Goal: Book appointment/travel/reservation

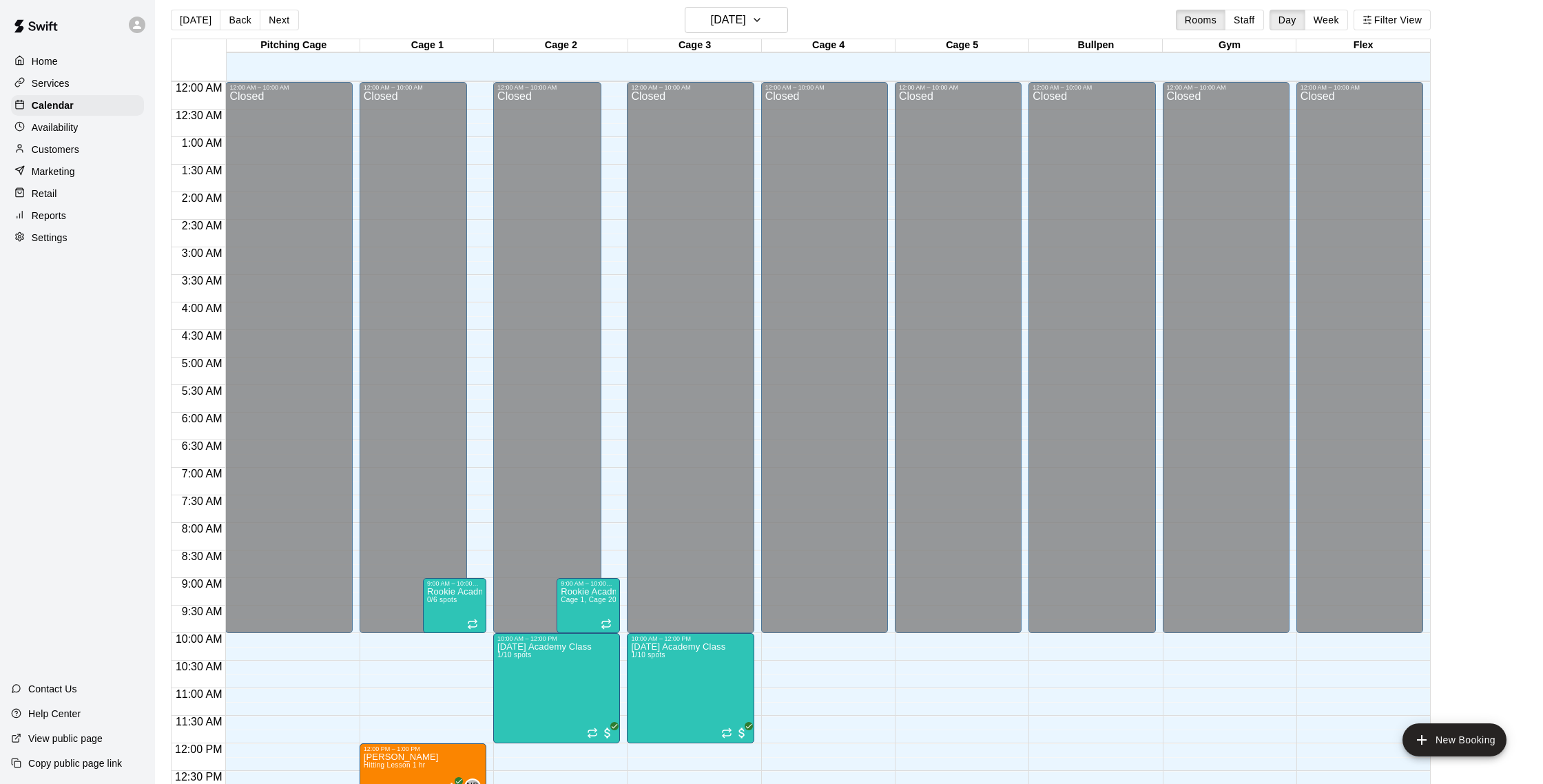
scroll to position [424, 0]
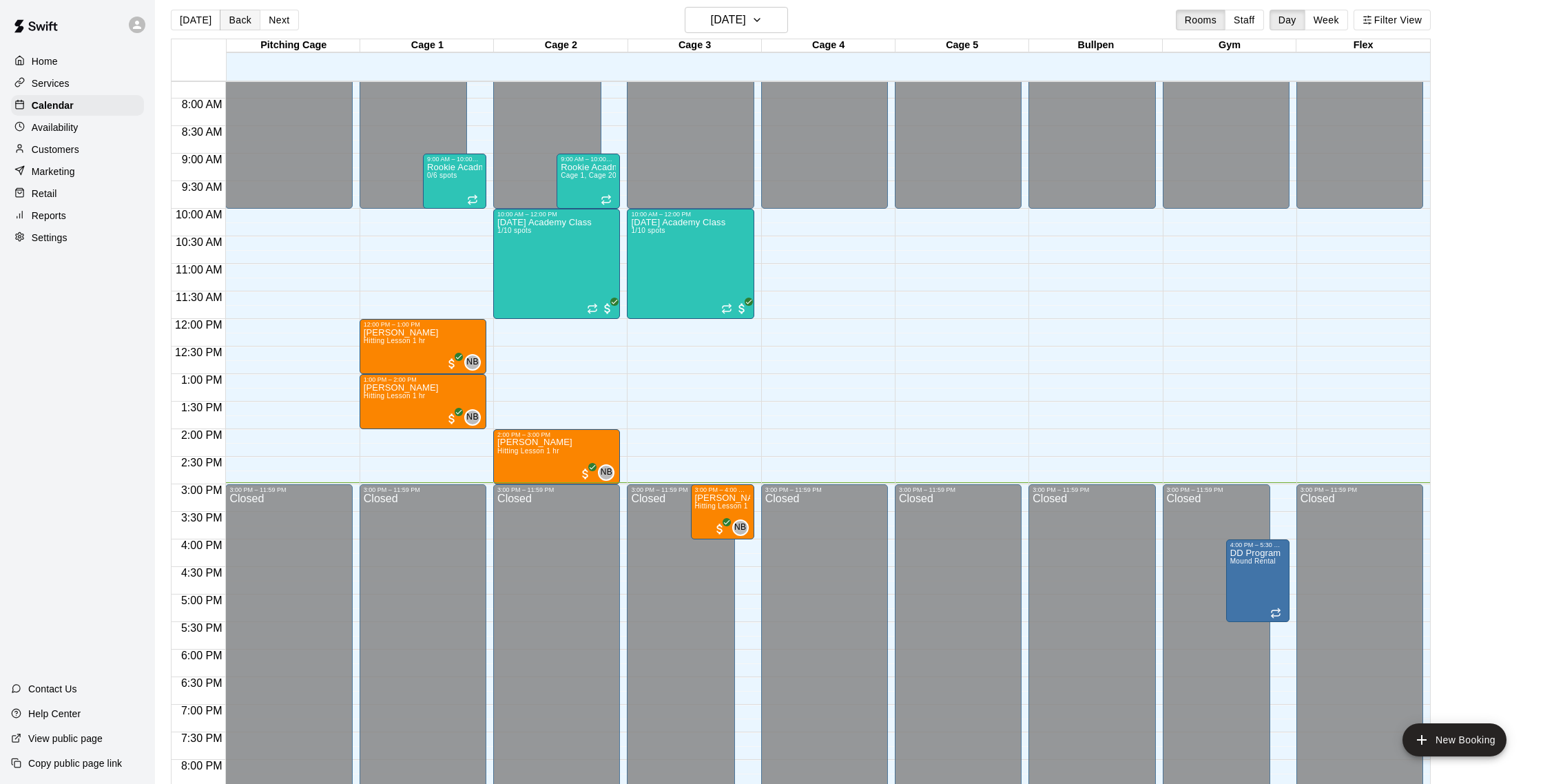
click at [223, 21] on button "Back" at bounding box center [240, 20] width 41 height 21
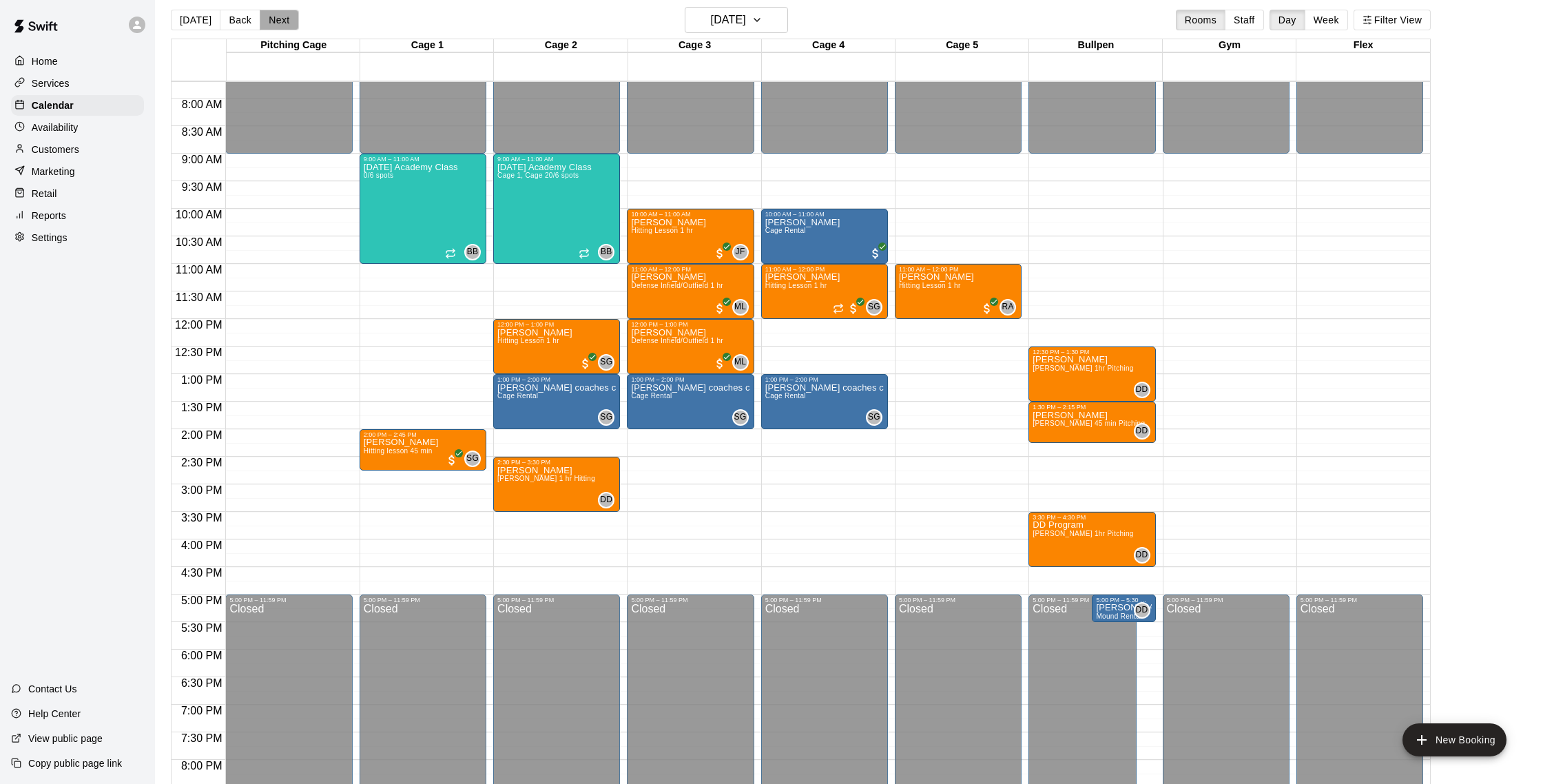
click at [277, 16] on button "Next" at bounding box center [279, 20] width 39 height 21
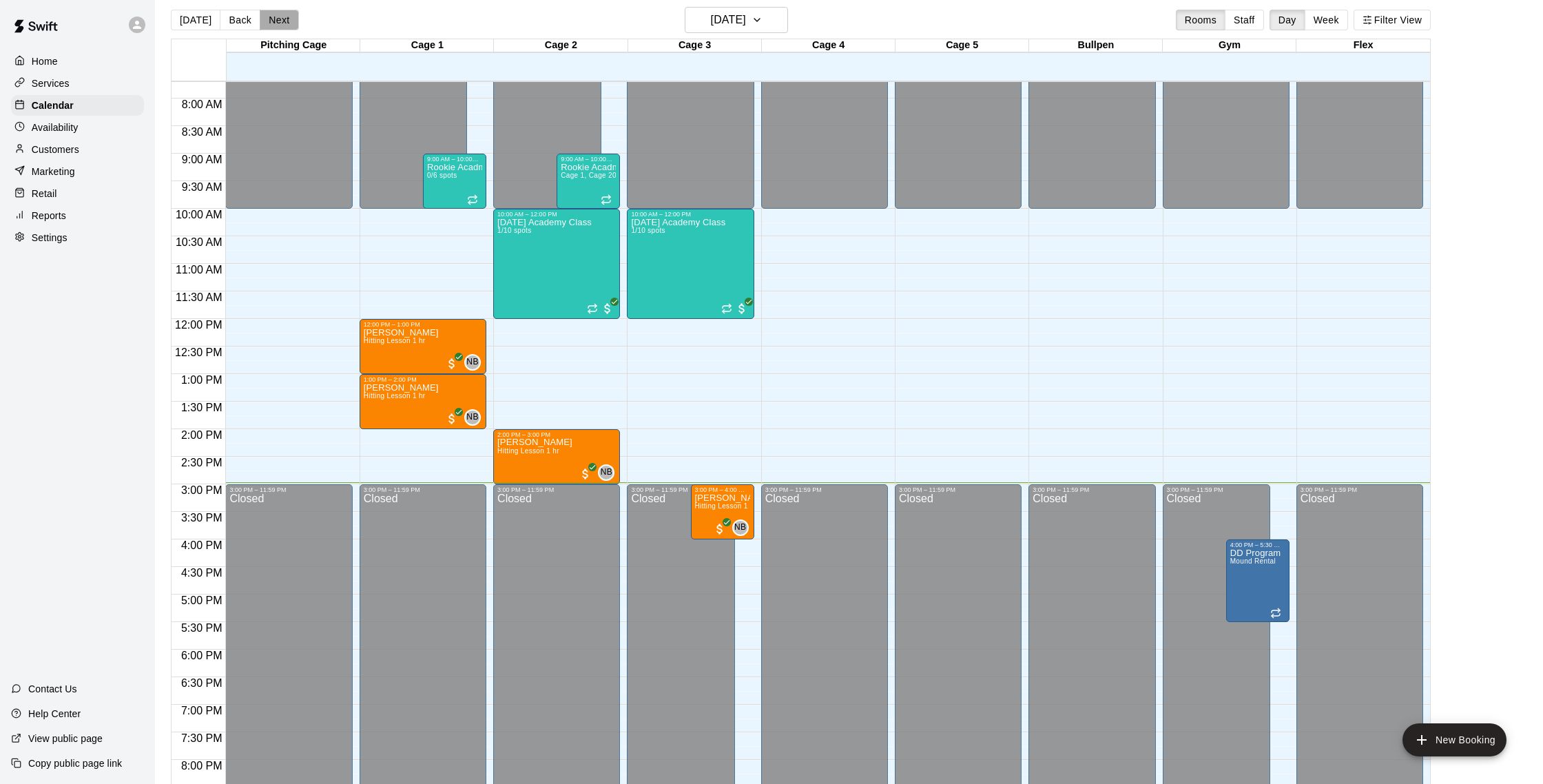
click at [277, 25] on button "Next" at bounding box center [279, 20] width 39 height 21
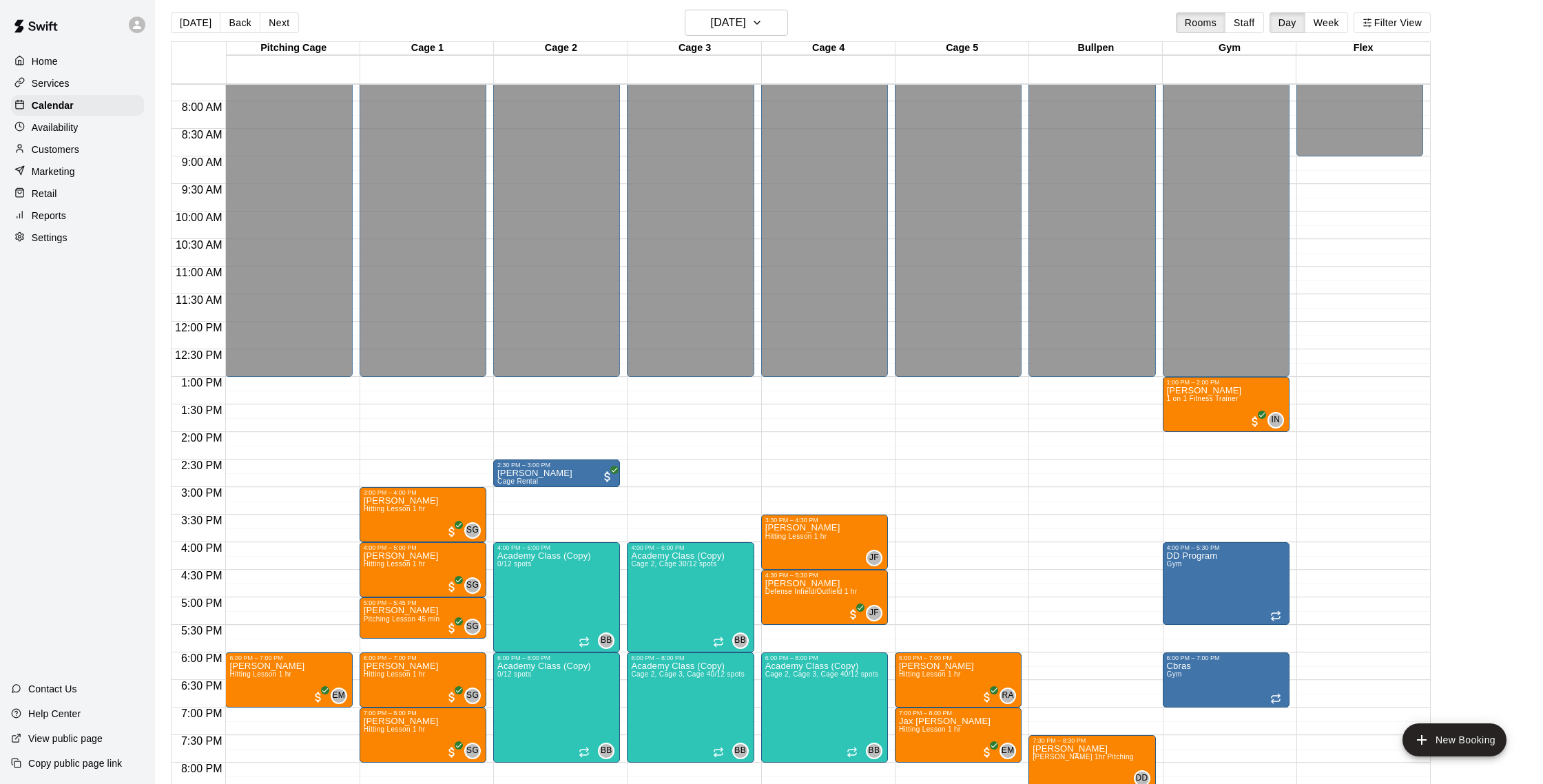
scroll to position [6, 0]
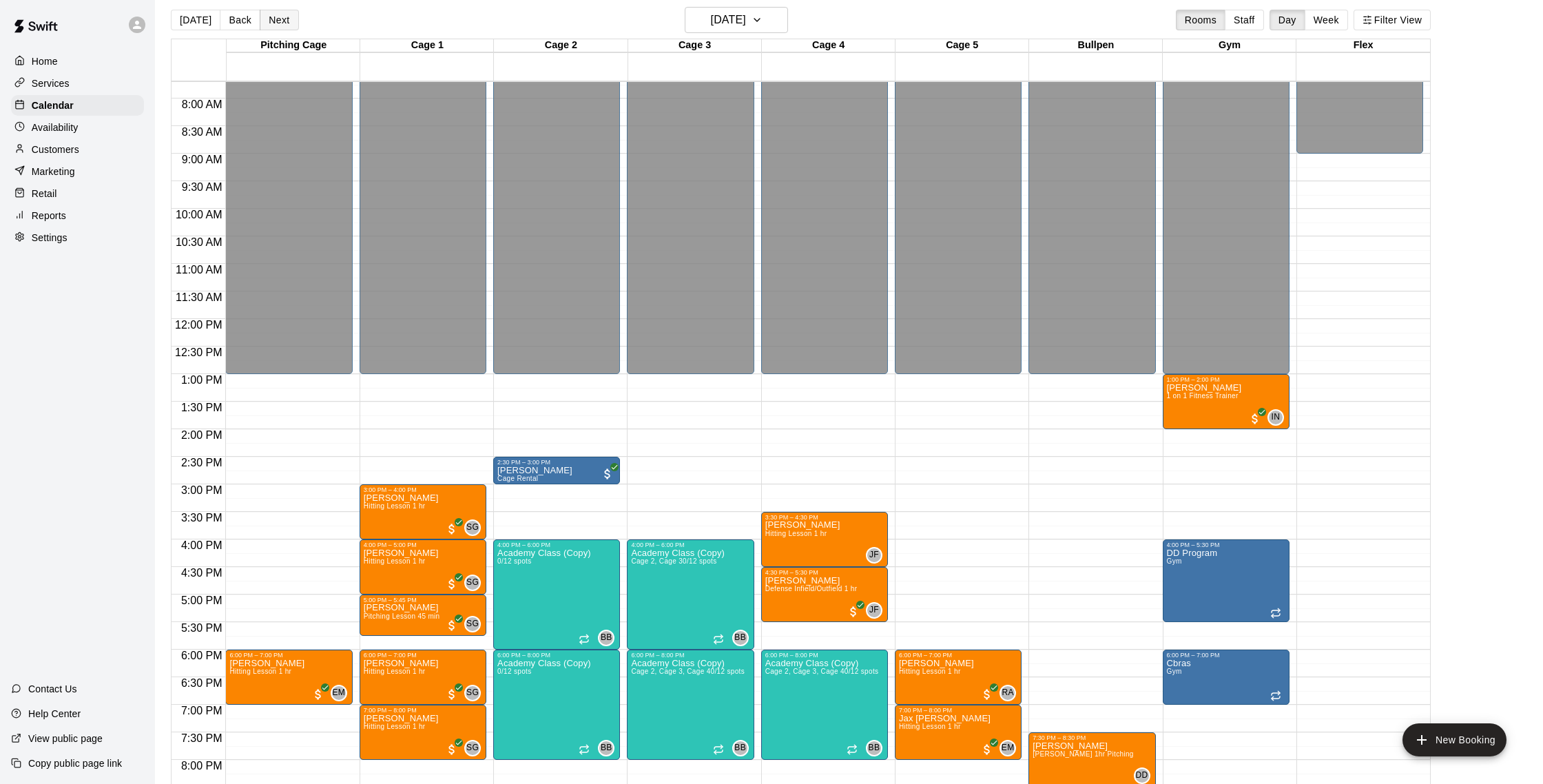
click at [276, 30] on button "Next" at bounding box center [279, 20] width 39 height 21
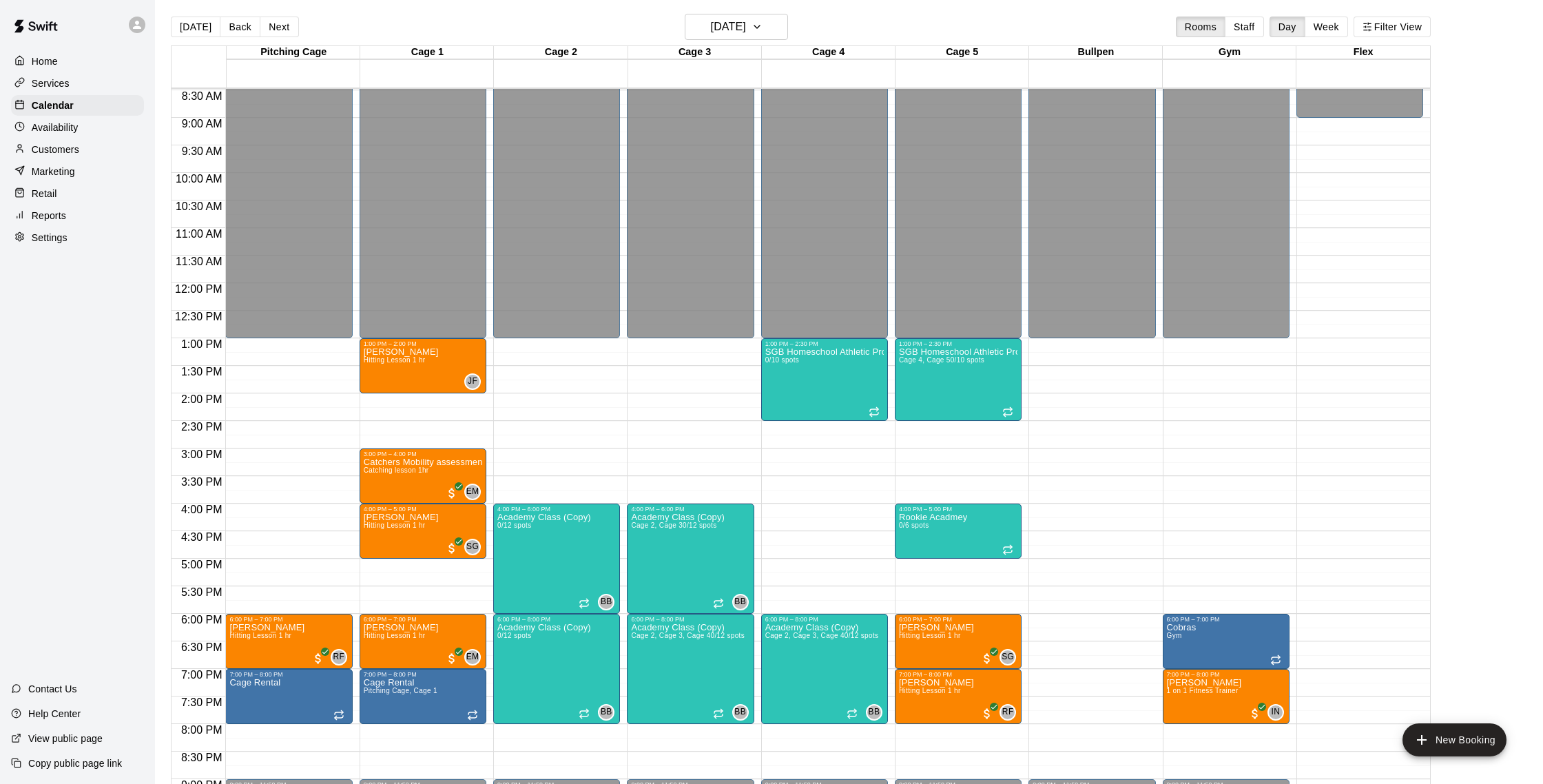
scroll to position [524, 0]
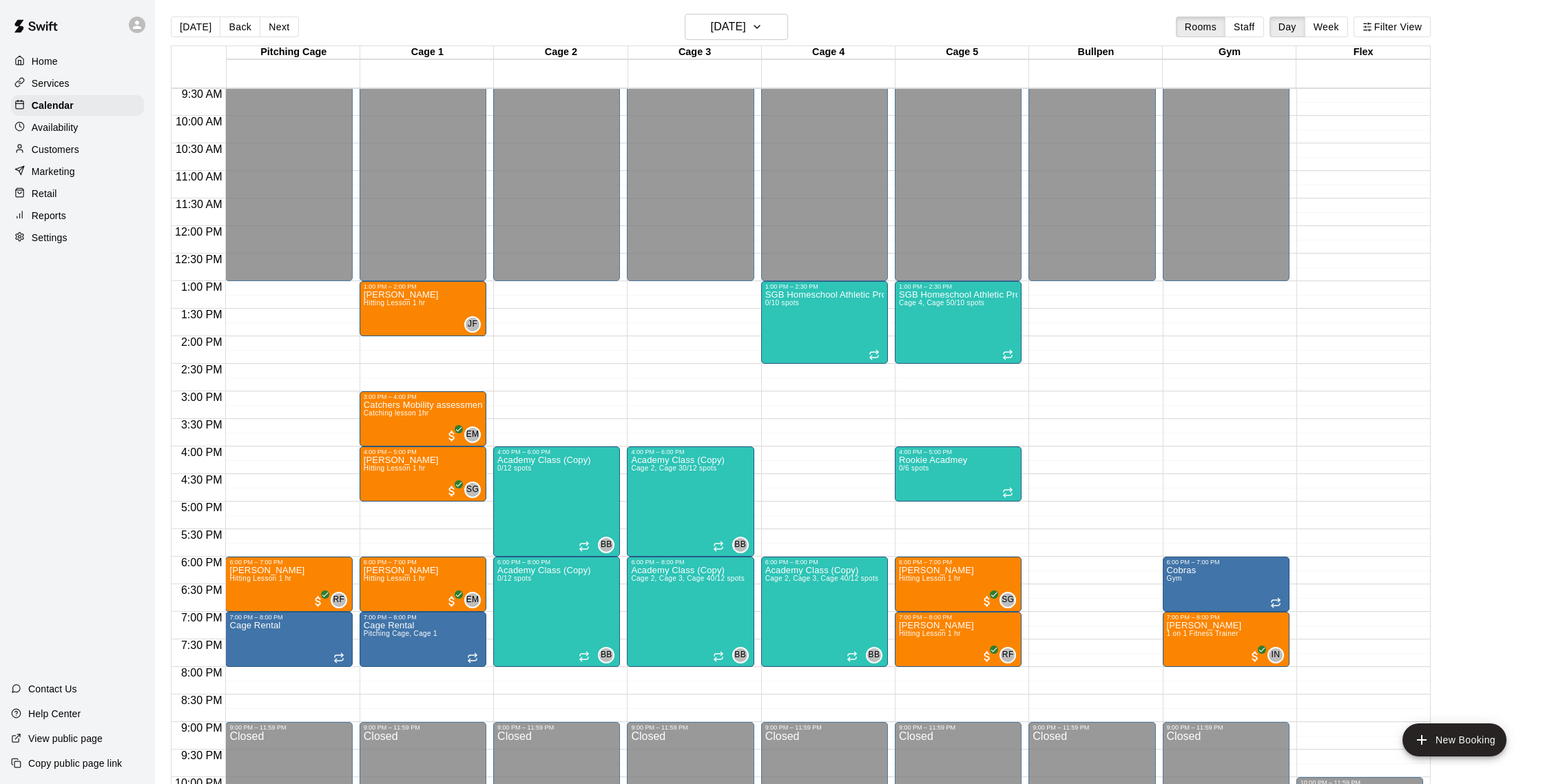
click at [764, 45] on div "Pitching Cage 16 Tue Cage 1 16 Tue Cage 2 16 Tue Cage 3 16 Tue Cage 4 16 Tue Ca…" at bounding box center [800, 421] width 1260 height 752
click at [746, 33] on h6 "[DATE]" at bounding box center [728, 26] width 35 height 19
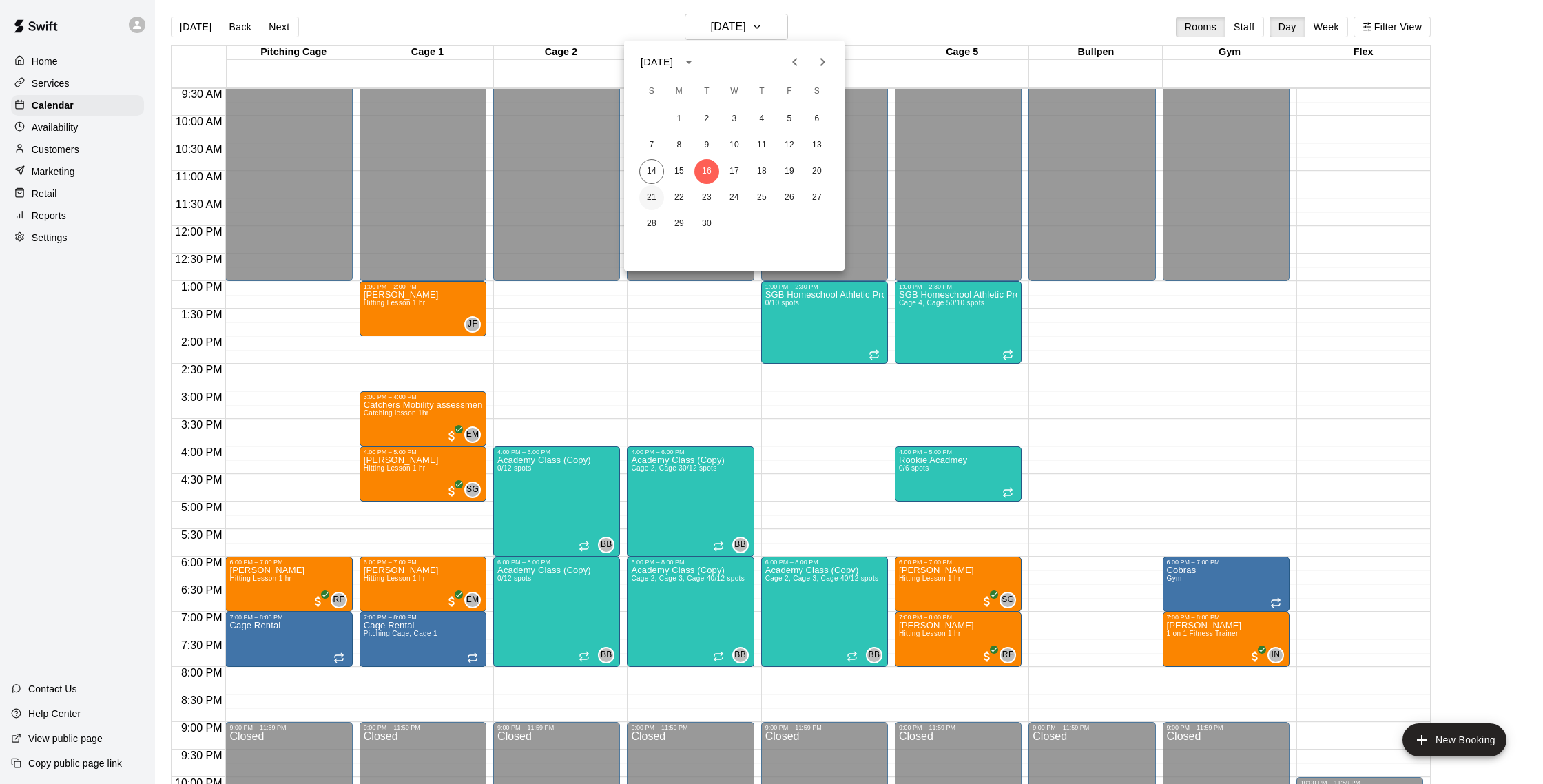
click at [660, 194] on button "21" at bounding box center [651, 197] width 24 height 24
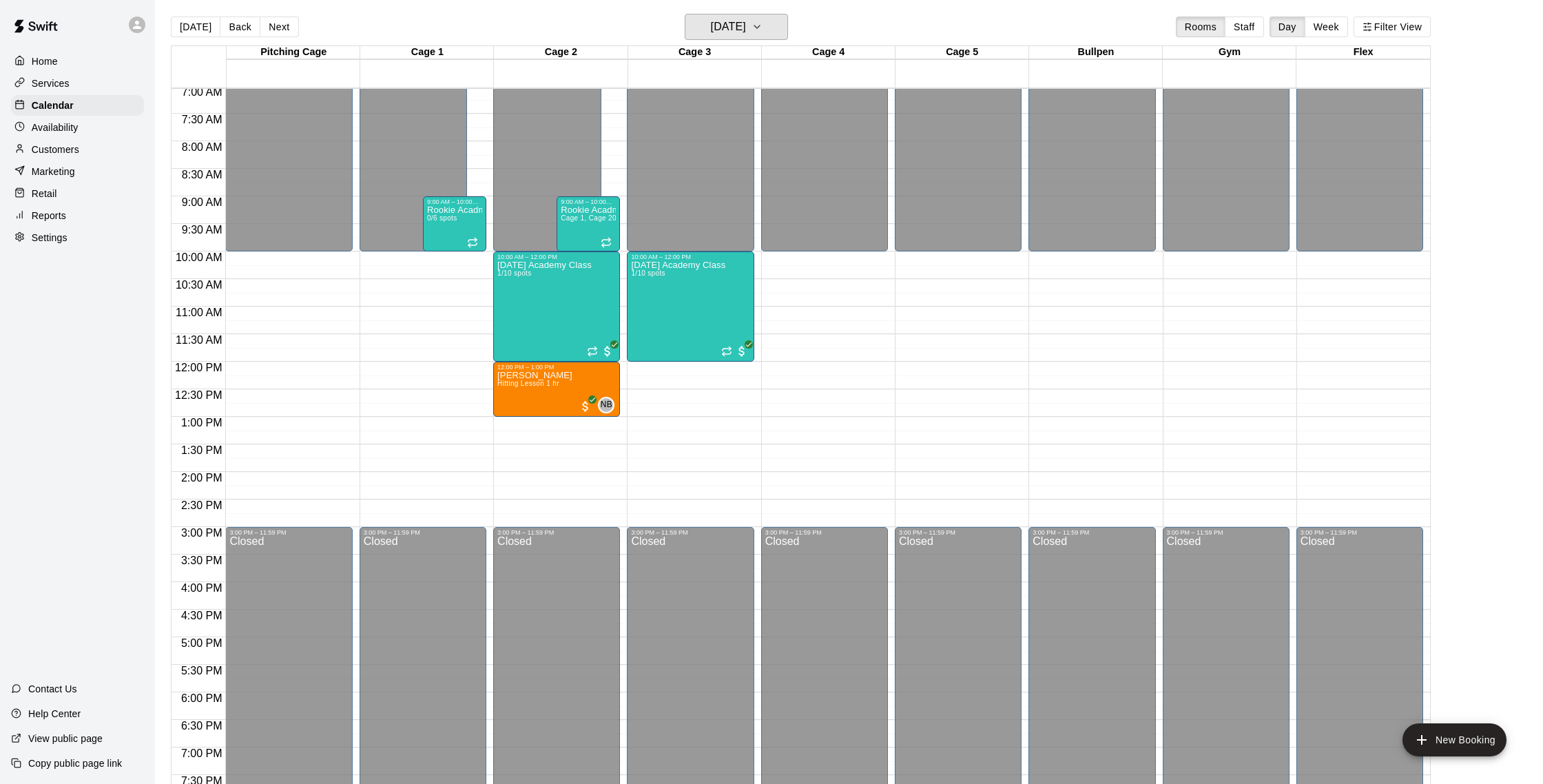
scroll to position [385, 0]
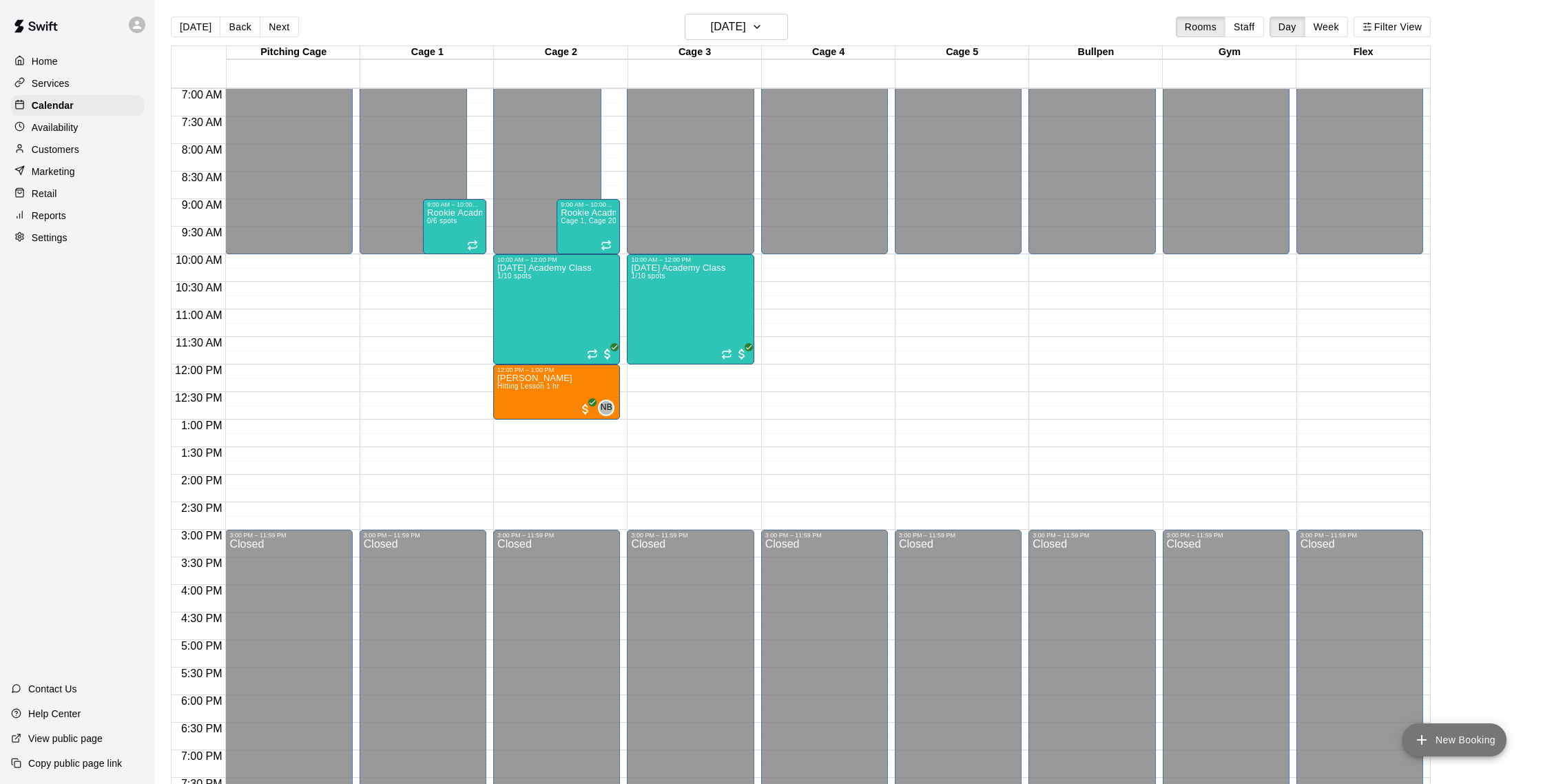
click at [1490, 742] on button "New Booking" at bounding box center [1453, 740] width 104 height 33
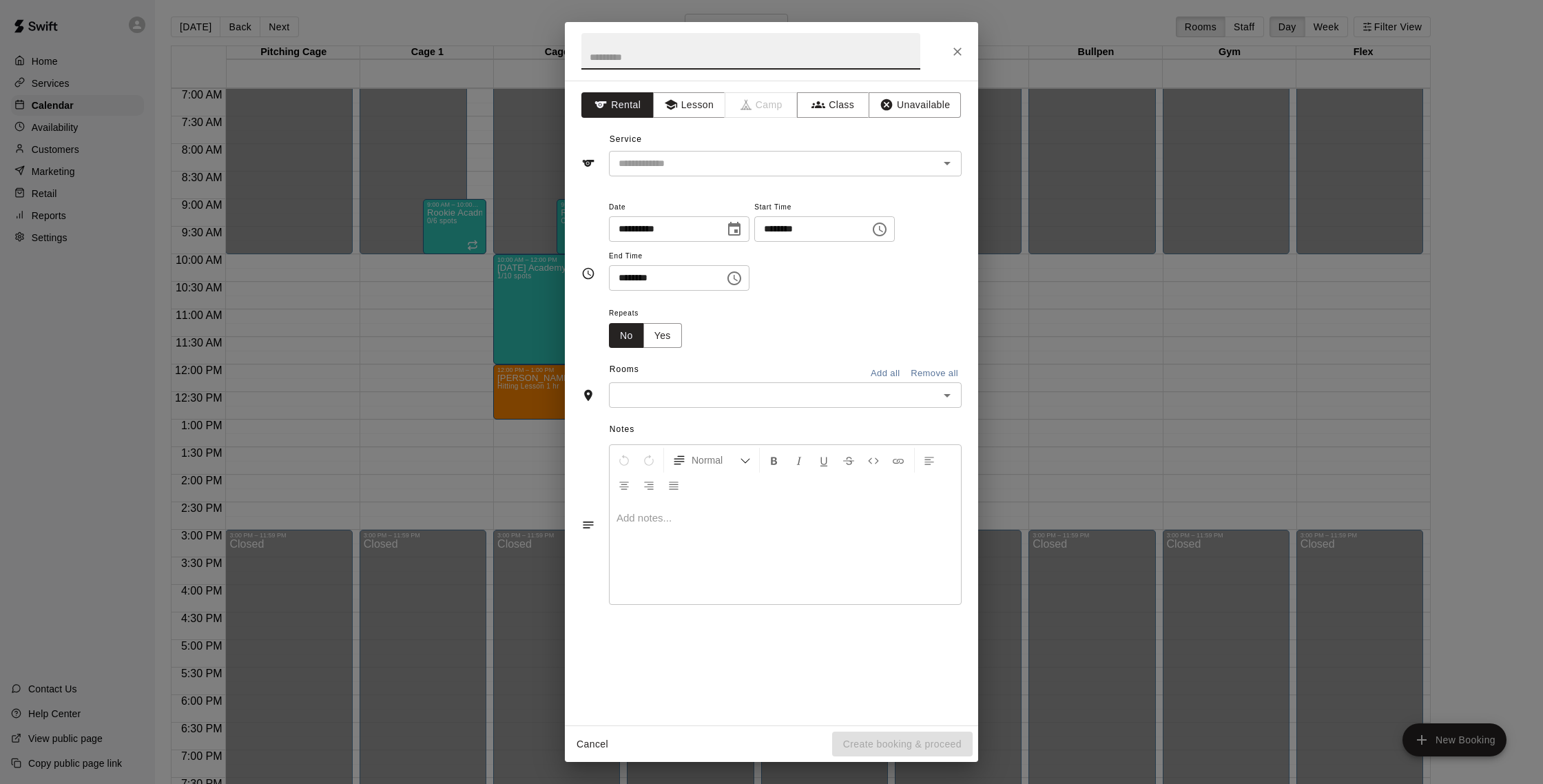
click at [631, 283] on input "********" at bounding box center [661, 278] width 106 height 25
click at [624, 279] on input "********" at bounding box center [661, 278] width 106 height 25
type input "********"
click at [716, 109] on button "Lesson" at bounding box center [689, 105] width 72 height 25
click at [747, 160] on input "text" at bounding box center [765, 163] width 304 height 17
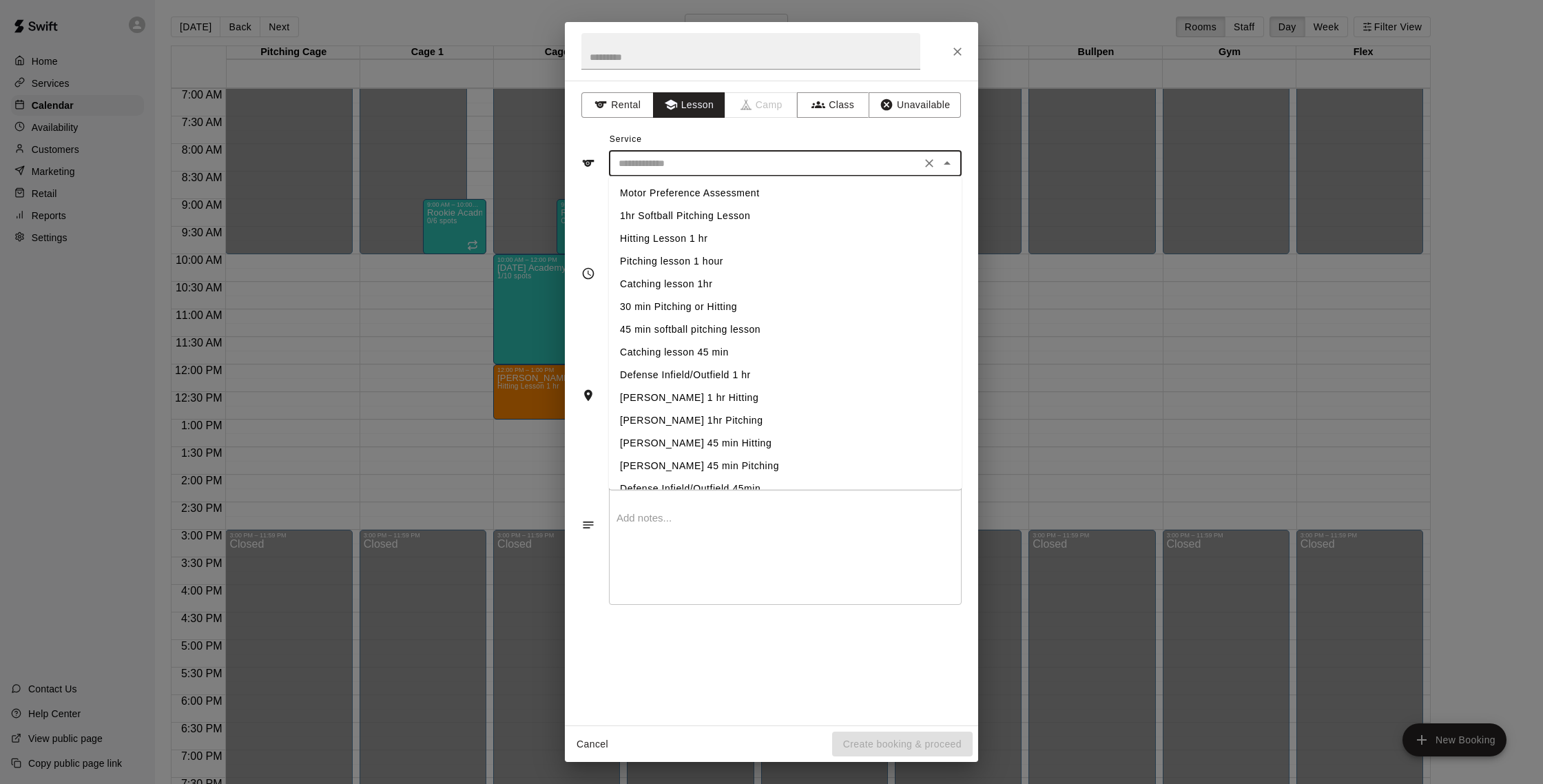
click at [709, 241] on li "Hitting Lesson 1 hr" at bounding box center [785, 238] width 353 height 23
type input "**********"
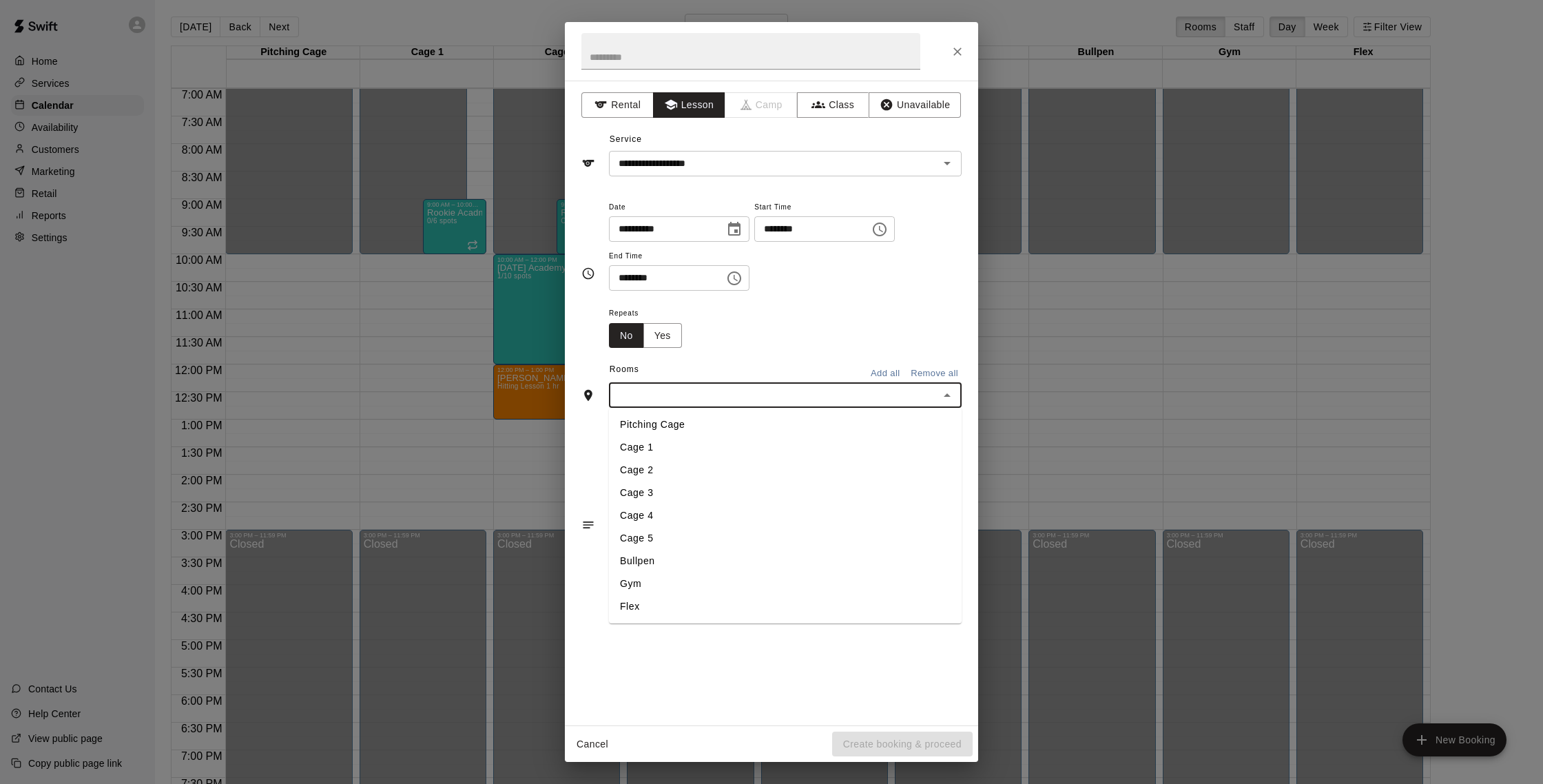
click at [700, 389] on input "text" at bounding box center [774, 394] width 322 height 17
click at [698, 462] on li "Cage 2" at bounding box center [785, 469] width 353 height 23
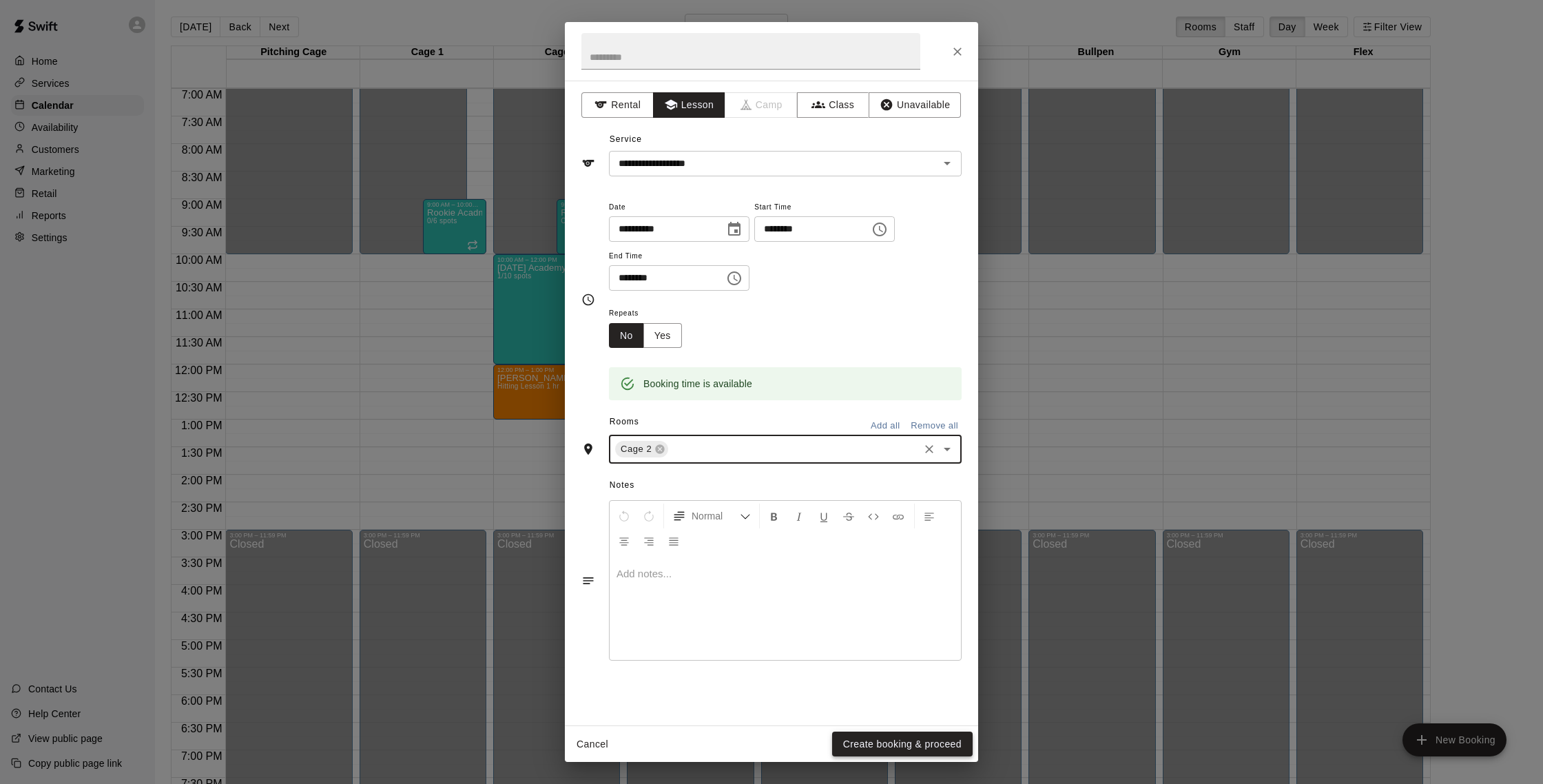
click at [914, 735] on button "Create booking & proceed" at bounding box center [902, 744] width 140 height 25
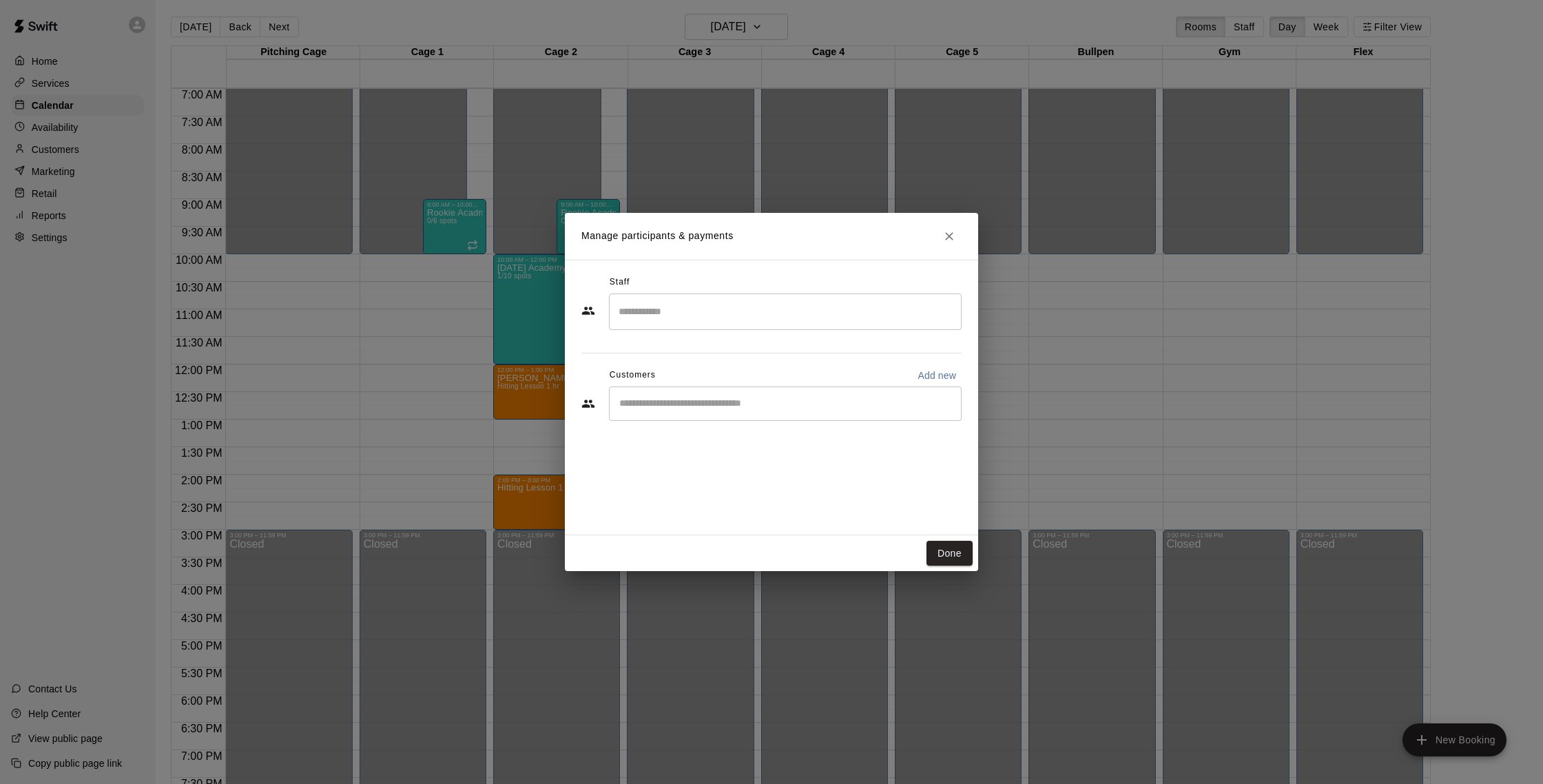
click at [749, 310] on input "Search staff" at bounding box center [785, 311] width 340 height 24
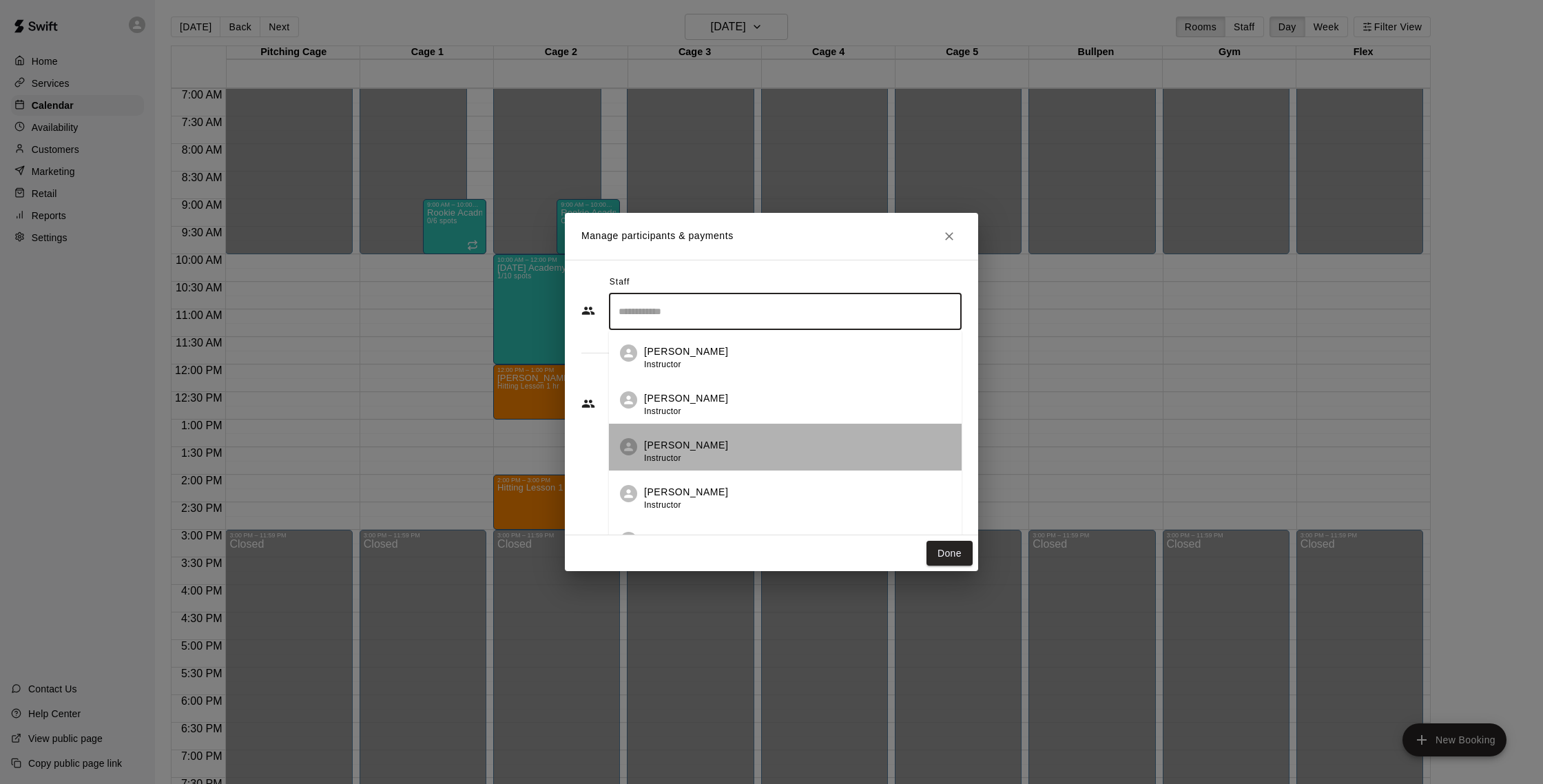
click at [746, 429] on li "[PERSON_NAME] Instructor" at bounding box center [785, 447] width 353 height 47
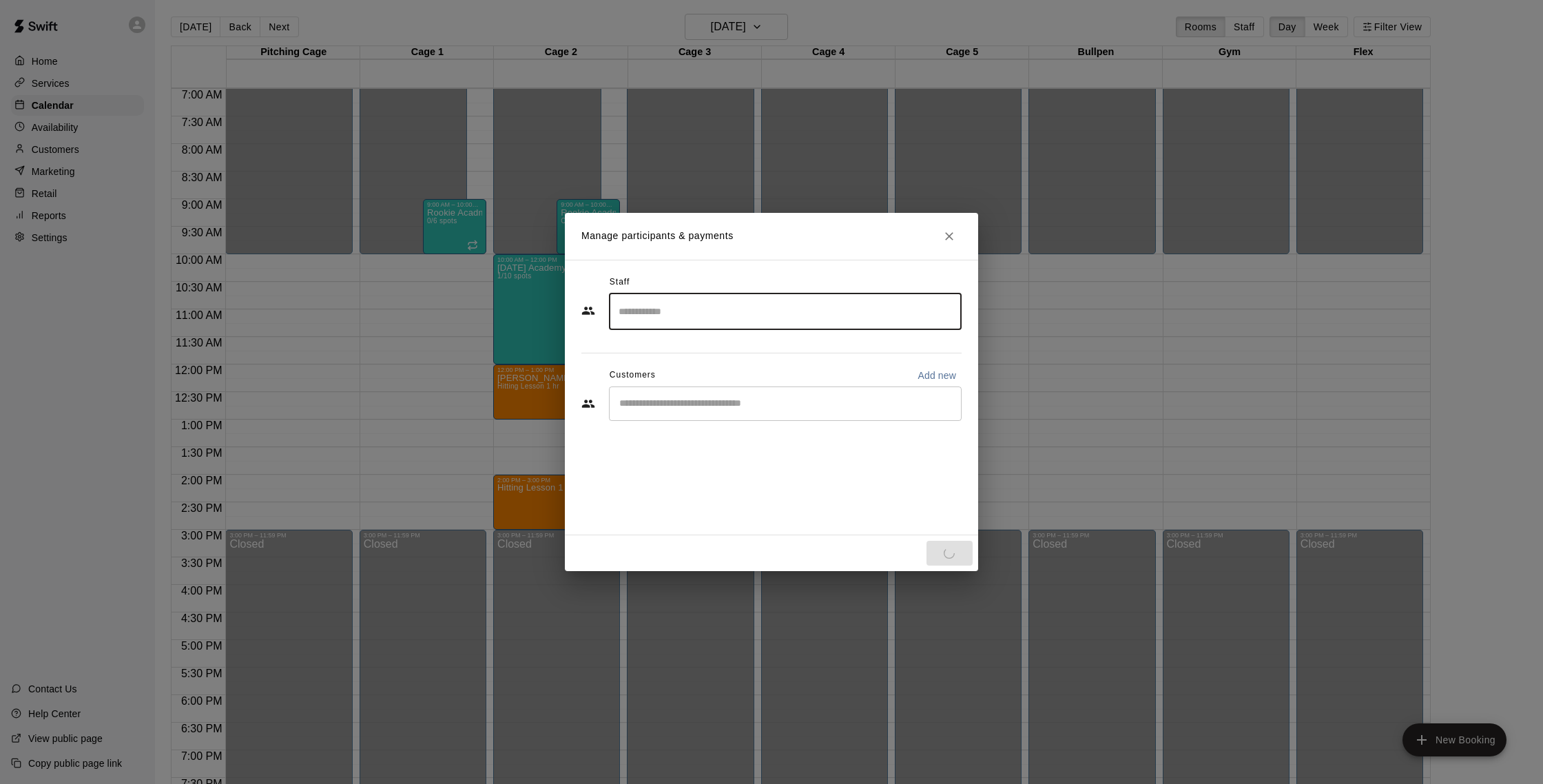
click at [743, 411] on div "​" at bounding box center [785, 403] width 353 height 34
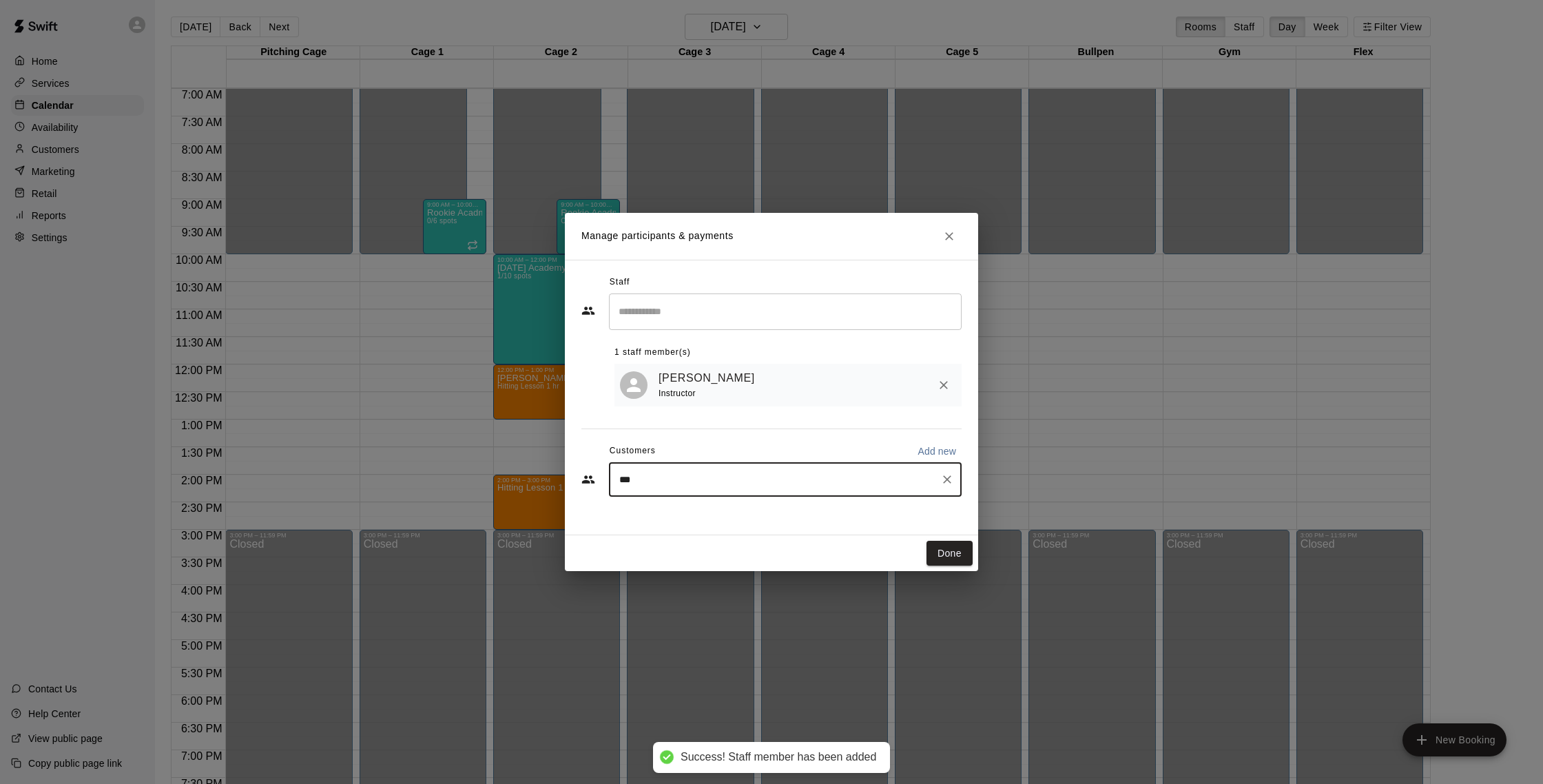
type input "****"
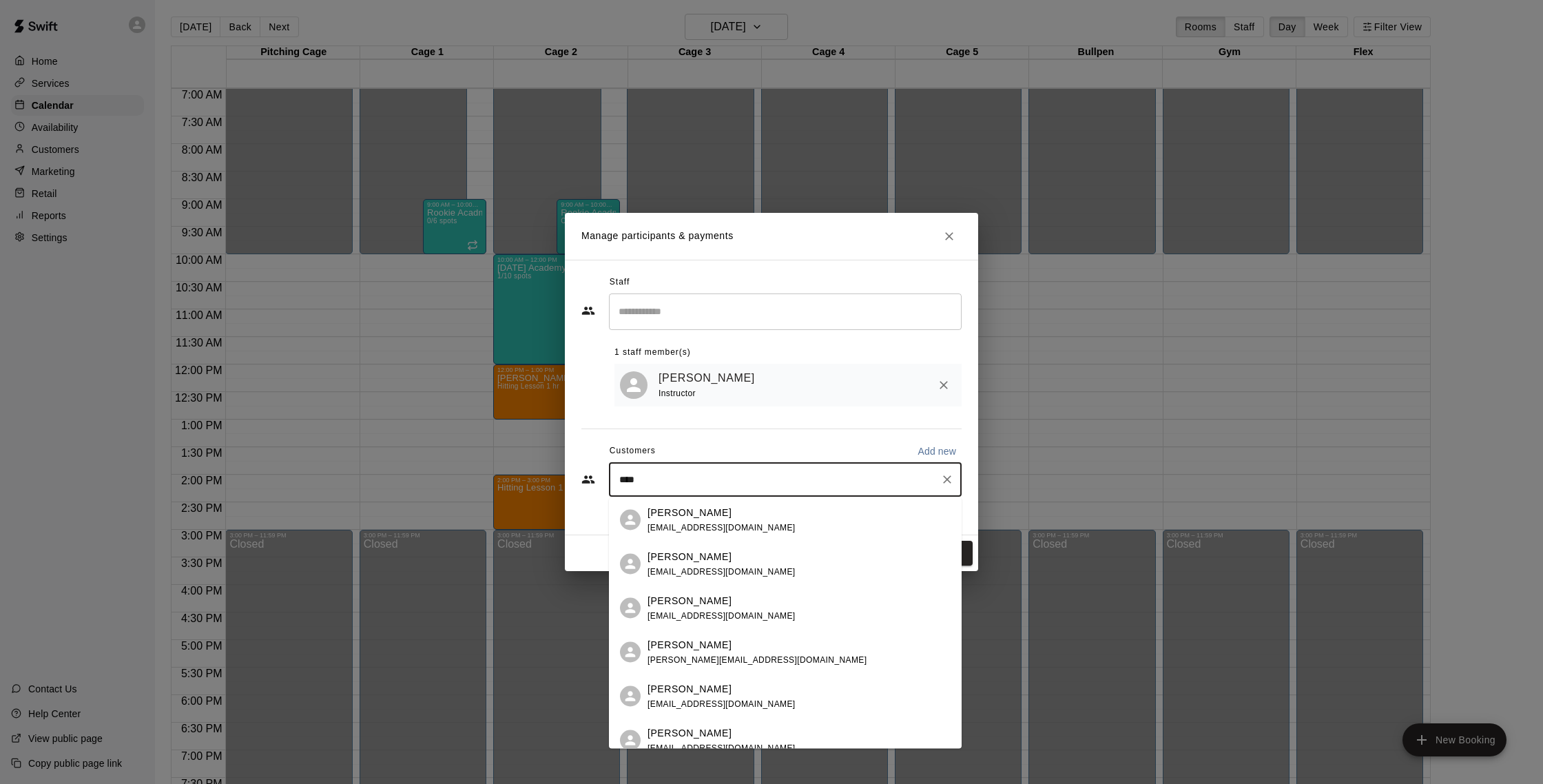
click at [804, 647] on div "[PERSON_NAME] [PERSON_NAME][EMAIL_ADDRESS][DOMAIN_NAME]" at bounding box center [799, 651] width 303 height 30
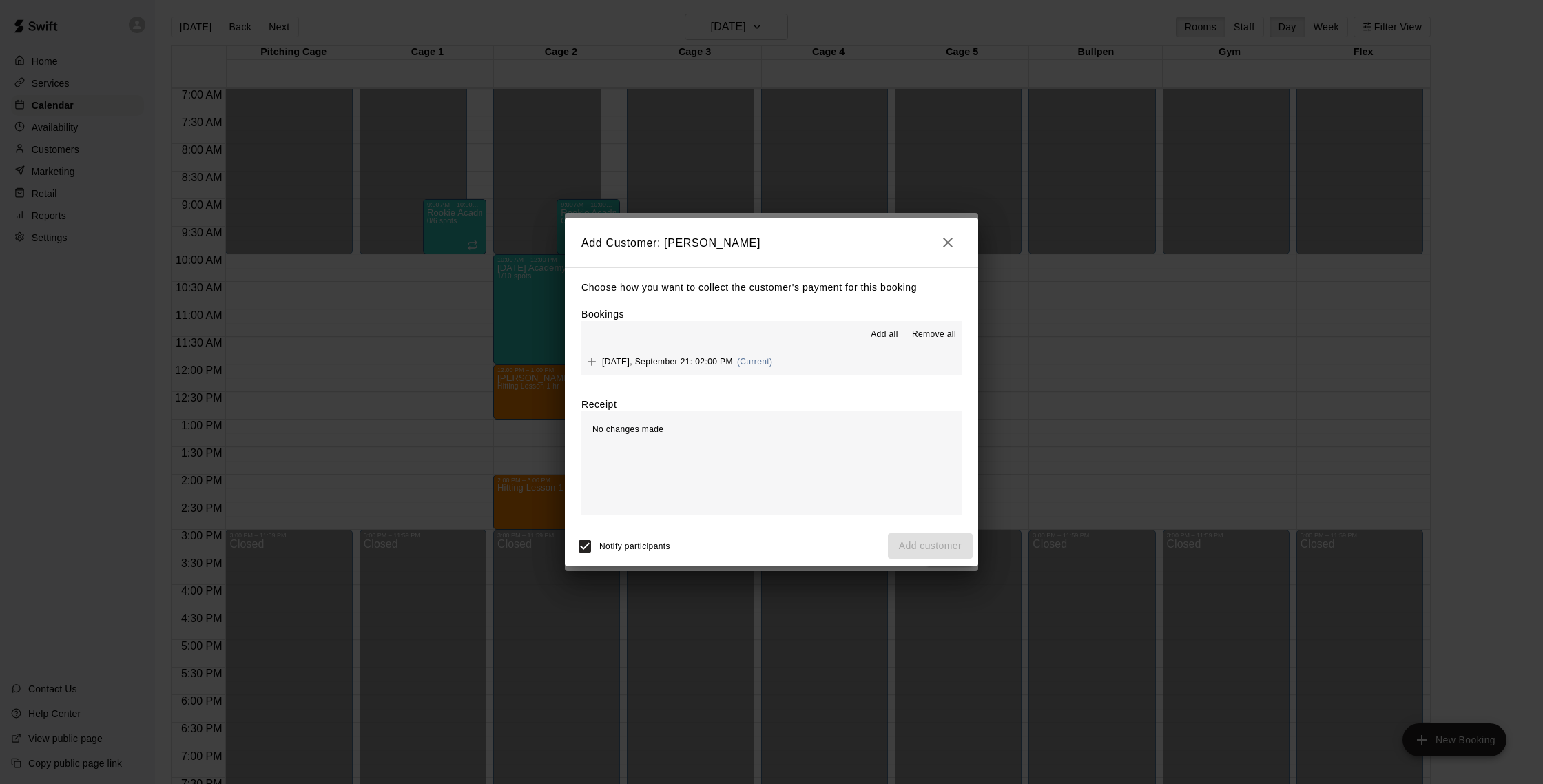
click at [739, 365] on span "(Current)" at bounding box center [755, 361] width 36 height 10
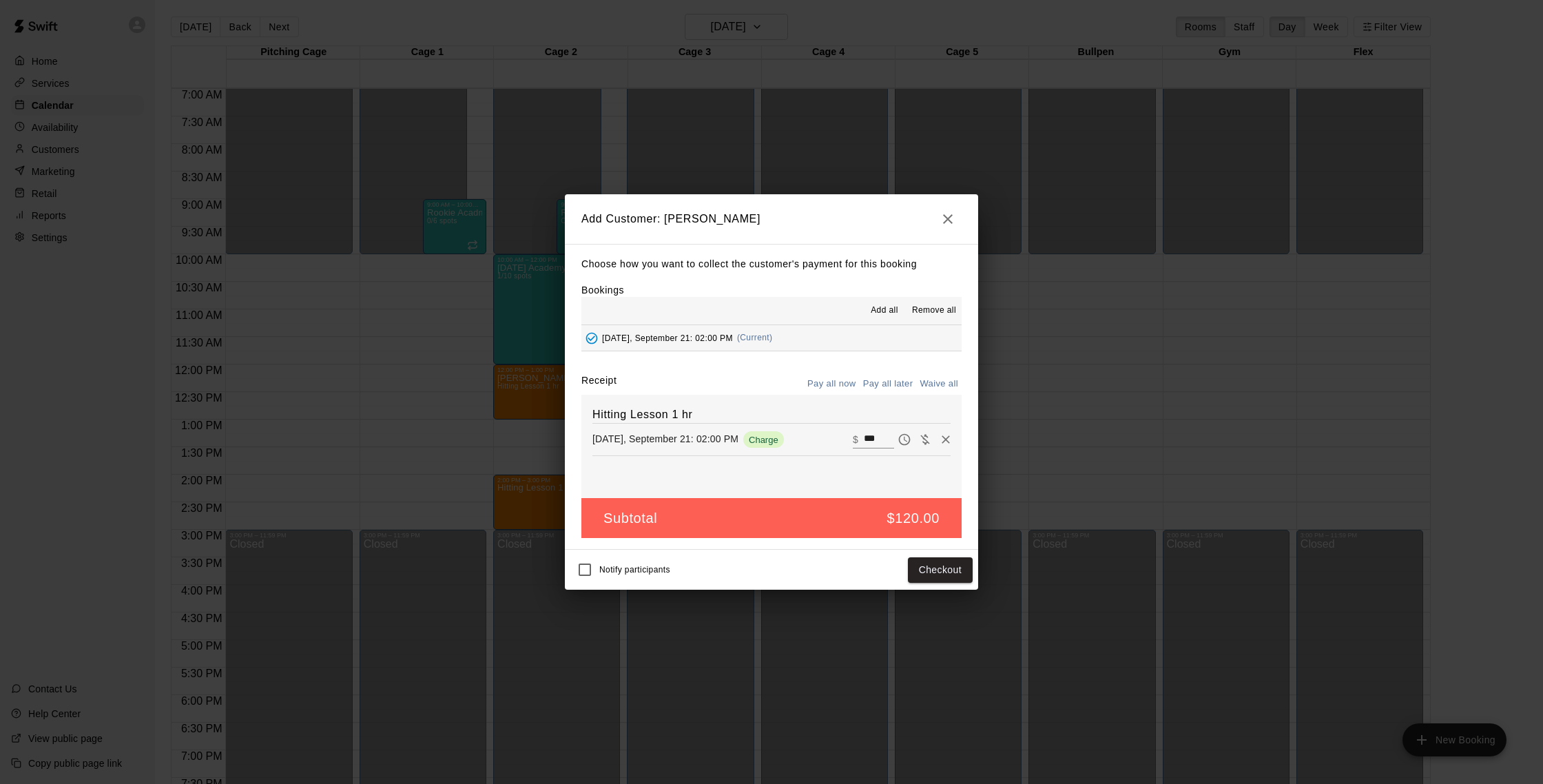
click at [934, 383] on button "Waive all" at bounding box center [939, 384] width 45 height 22
type input "*"
click at [892, 384] on button "Pay all later" at bounding box center [887, 384] width 57 height 22
click at [850, 385] on button "Pay all now" at bounding box center [832, 384] width 56 height 22
click at [846, 343] on button "[DATE], September 21: 02:00 PM (Current)" at bounding box center [772, 337] width 380 height 25
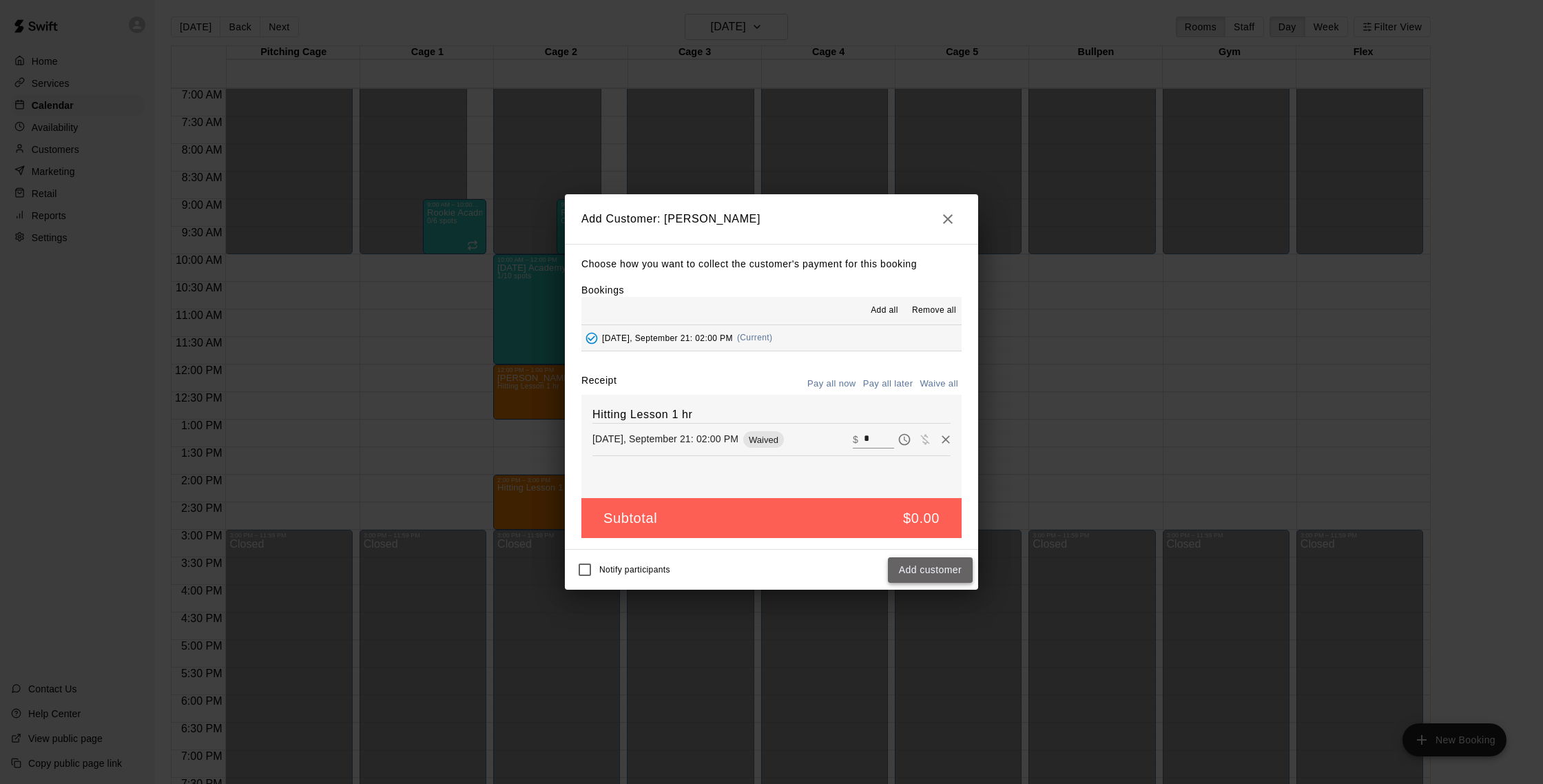
click at [928, 581] on button "Add customer" at bounding box center [931, 570] width 85 height 25
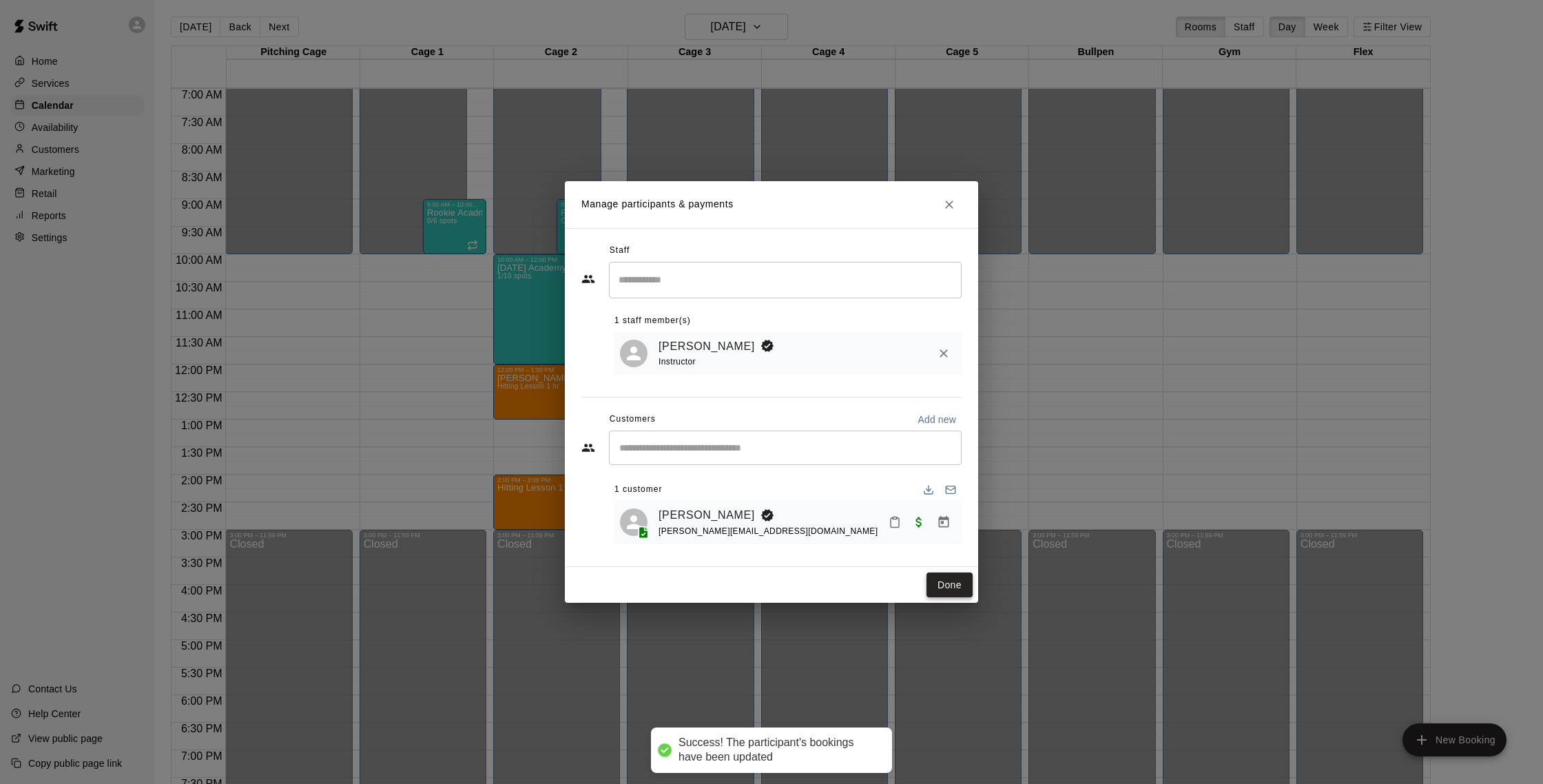
click at [943, 584] on button "Done" at bounding box center [949, 585] width 46 height 25
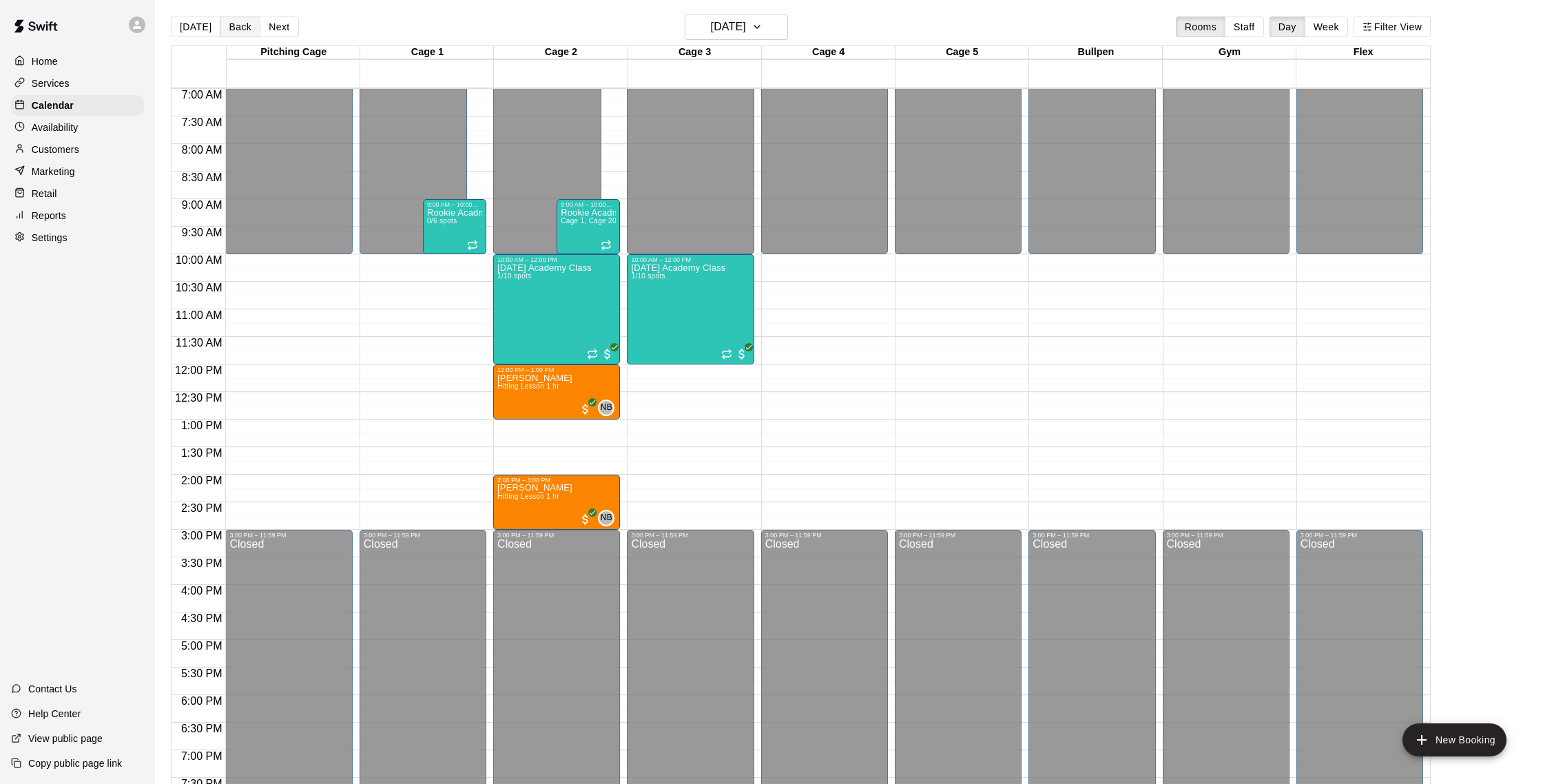
scroll to position [4, 0]
click at [246, 20] on button "Back" at bounding box center [240, 26] width 41 height 21
